Goal: Check status

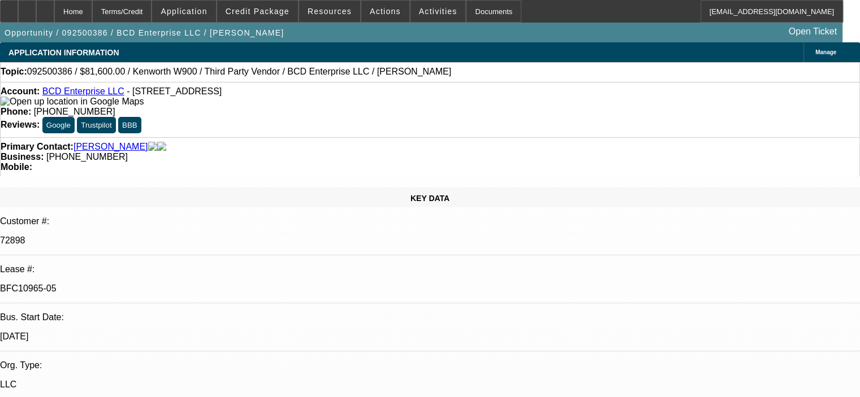
select select "0.15"
select select "2"
select select "0"
select select "6"
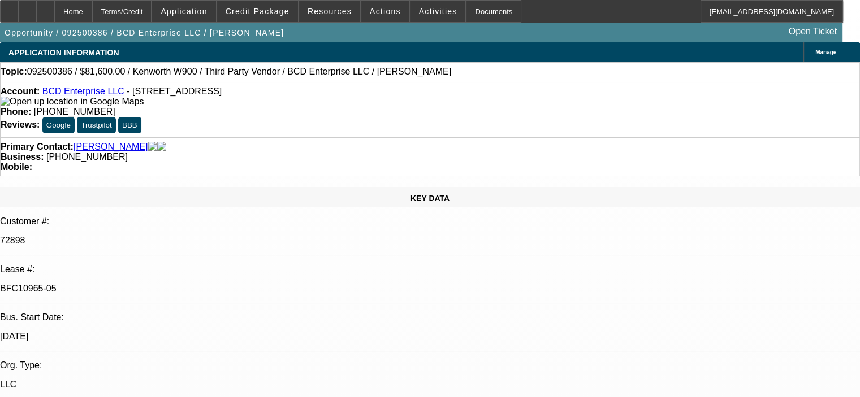
select select "0.15"
select select "2"
select select "0"
select select "6"
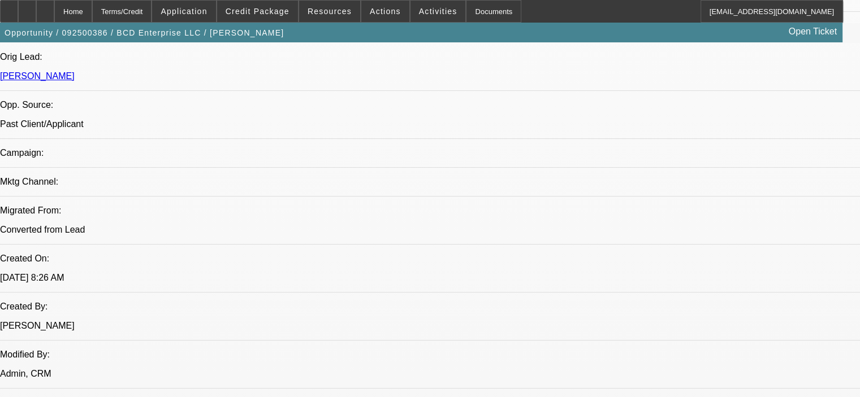
scroll to position [848, 0]
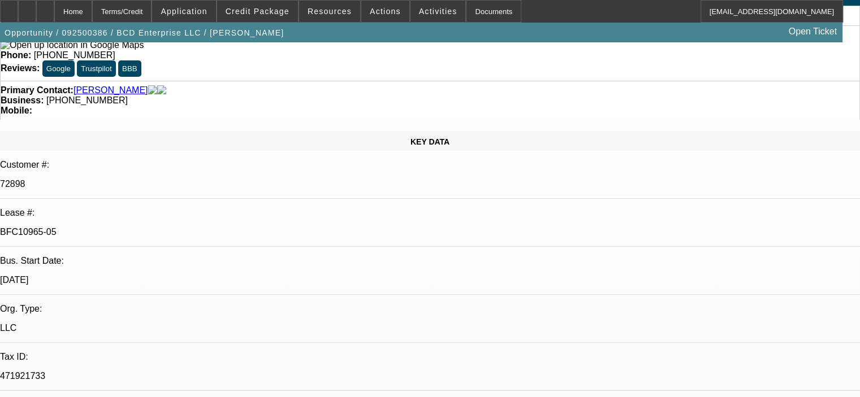
scroll to position [0, 0]
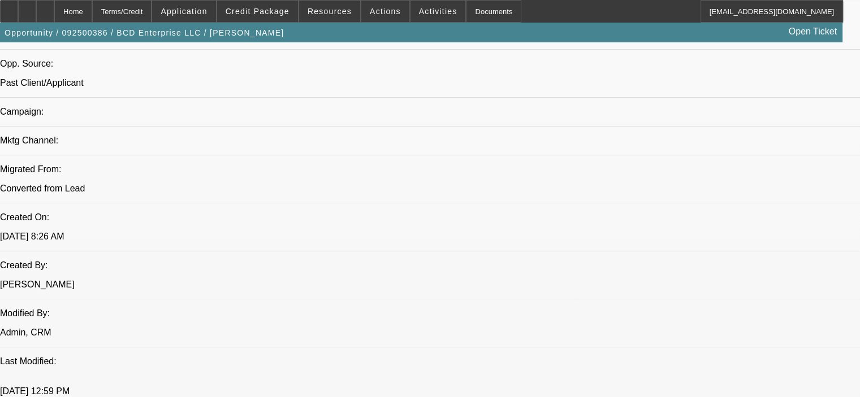
scroll to position [792, 0]
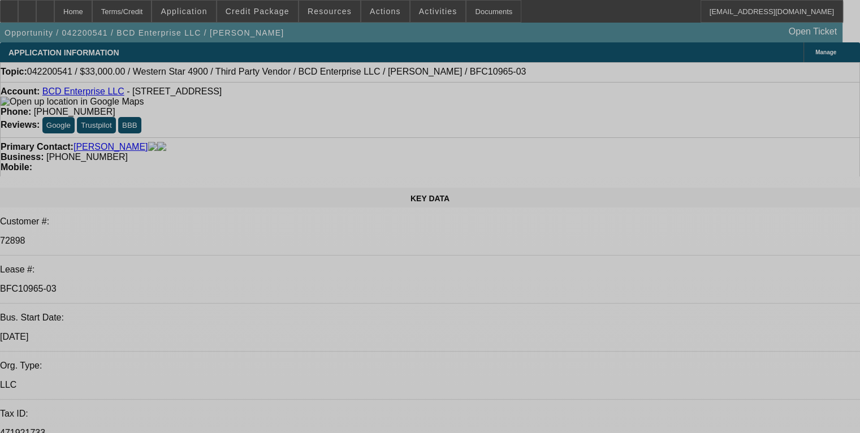
select select "0"
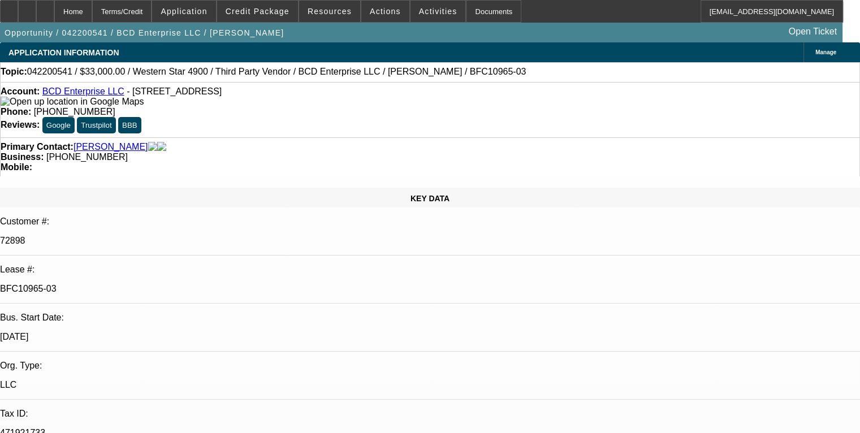
select select "2"
select select "0"
select select "6"
select select "0"
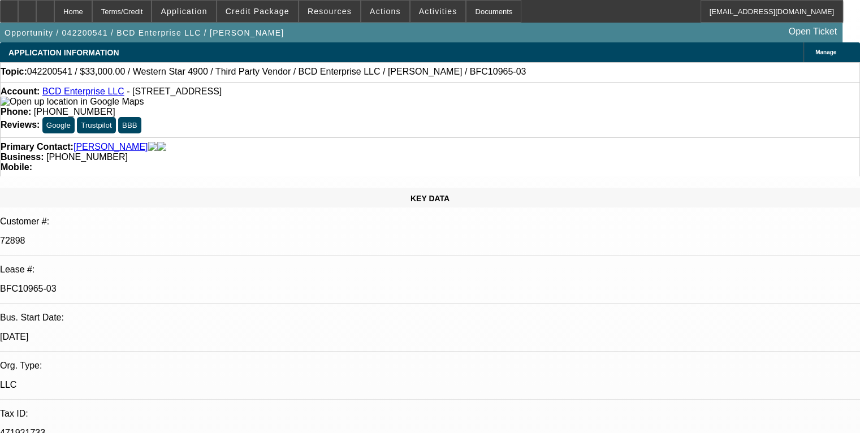
select select "2"
select select "0"
select select "6"
select select "0"
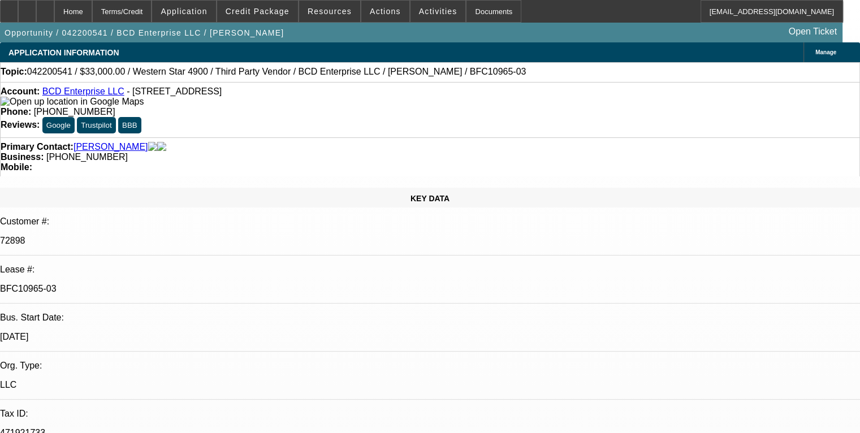
select select "2"
select select "0"
select select "6"
select select "0"
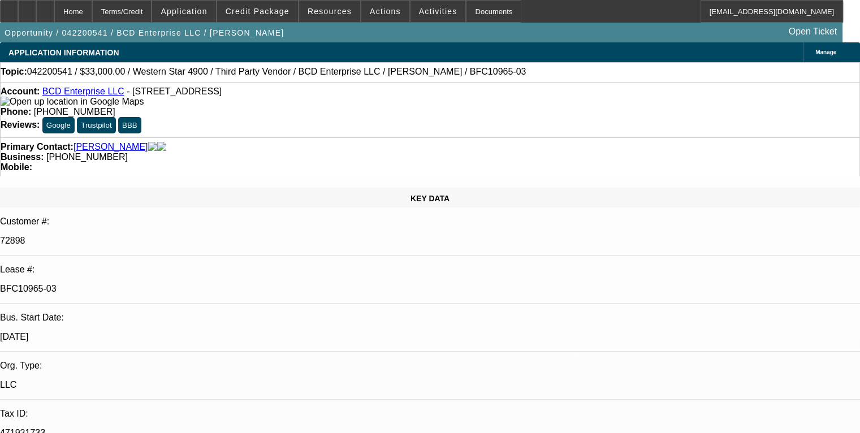
select select "2"
select select "0"
select select "6"
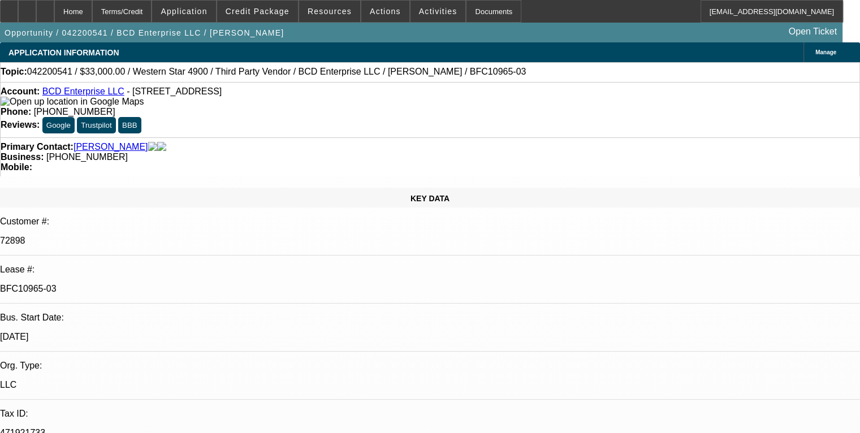
scroll to position [678, 0]
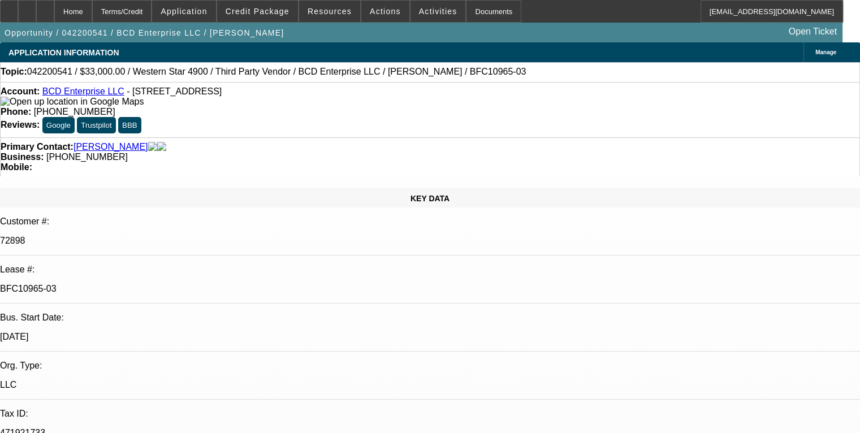
scroll to position [57, 0]
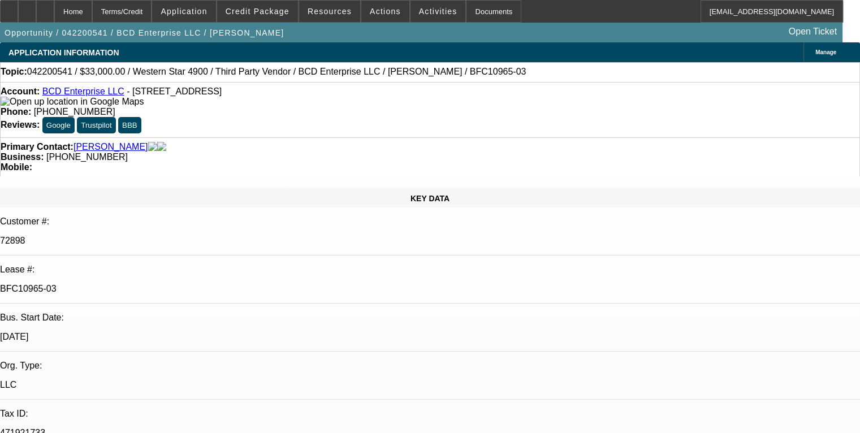
scroll to position [2035, 0]
